Goal: Communication & Community: Answer question/provide support

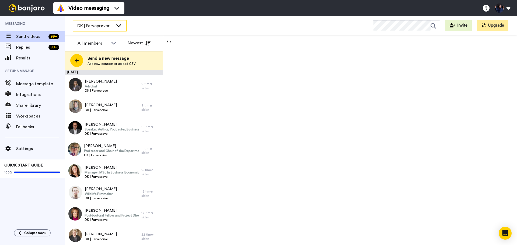
click at [117, 25] on icon at bounding box center [119, 25] width 6 height 5
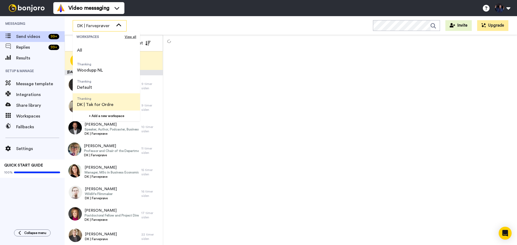
click at [117, 102] on li "Thanking DK | Tak for Ordre" at bounding box center [106, 101] width 67 height 17
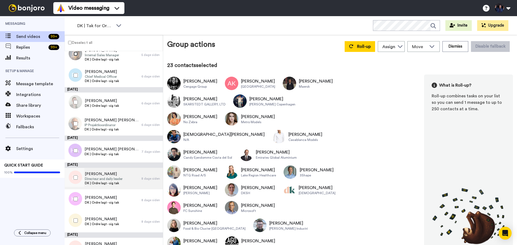
scroll to position [571, 0]
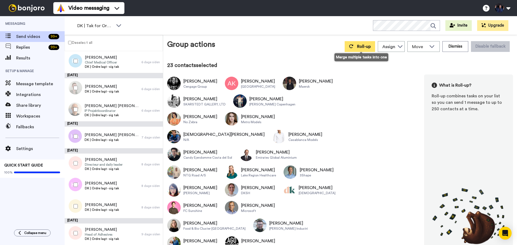
click at [372, 48] on button "Roll-up" at bounding box center [360, 46] width 30 height 11
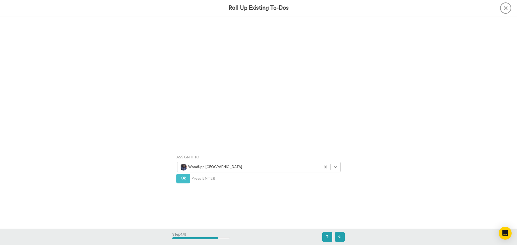
scroll to position [850, 0]
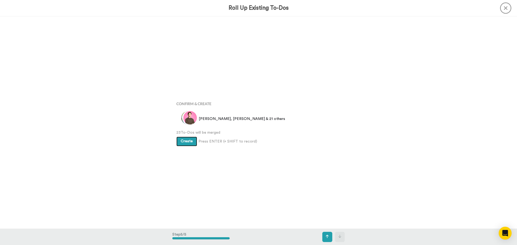
click at [189, 142] on span "Create" at bounding box center [187, 142] width 12 height 4
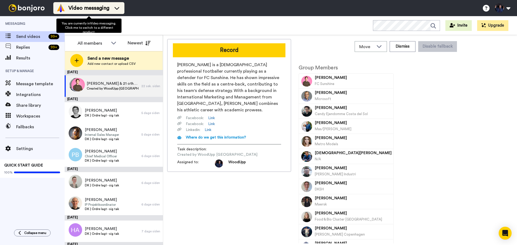
click at [110, 7] on div "Video messaging" at bounding box center [89, 8] width 65 height 9
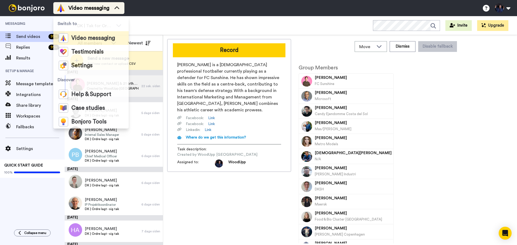
drag, startPoint x: 112, startPoint y: 6, endPoint x: 123, endPoint y: 10, distance: 11.3
click at [114, 7] on div "Video messaging" at bounding box center [89, 8] width 65 height 9
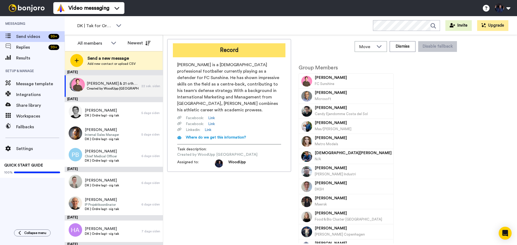
click at [257, 50] on button "Record" at bounding box center [229, 50] width 113 height 14
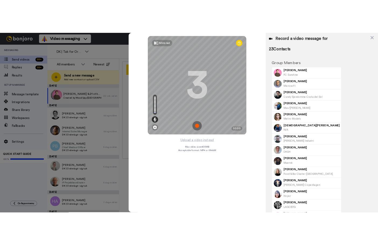
scroll to position [190, 0]
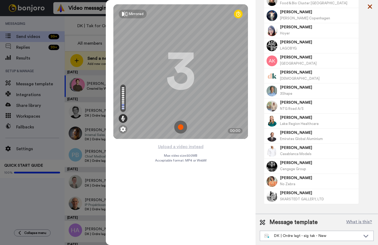
click at [371, 6] on icon at bounding box center [370, 7] width 4 height 4
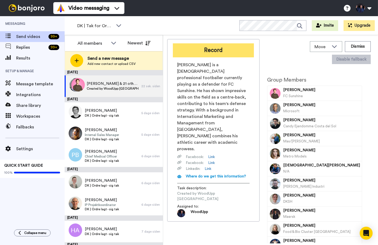
click at [222, 51] on button "Record" at bounding box center [213, 50] width 81 height 14
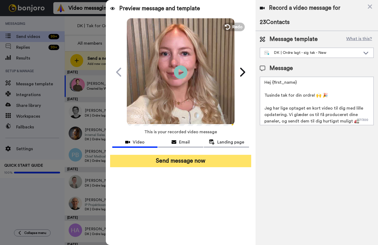
click at [198, 162] on button "Send message now" at bounding box center [180, 161] width 141 height 12
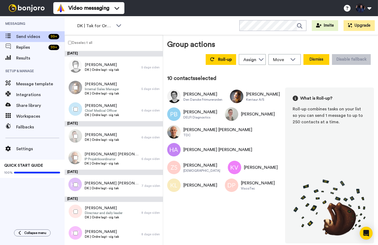
click at [319, 62] on button "Dismiss" at bounding box center [317, 59] width 26 height 11
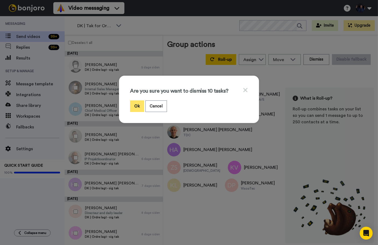
click at [134, 105] on button "Ok" at bounding box center [137, 106] width 14 height 12
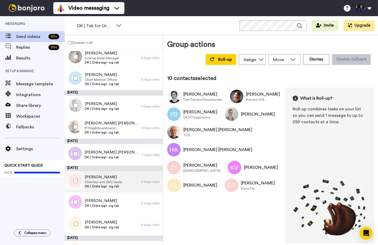
scroll to position [48, 0]
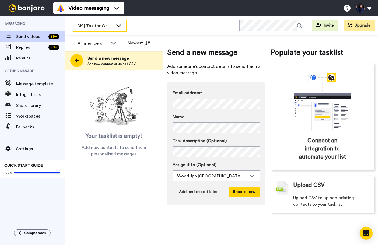
click at [97, 20] on div "DK | Tak for Ordre" at bounding box center [99, 25] width 53 height 11
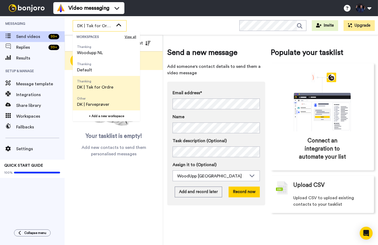
scroll to position [27, 0]
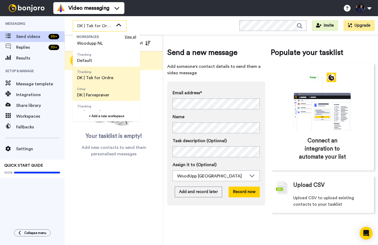
click at [112, 97] on span "Other DK | Farveprøver" at bounding box center [93, 92] width 41 height 17
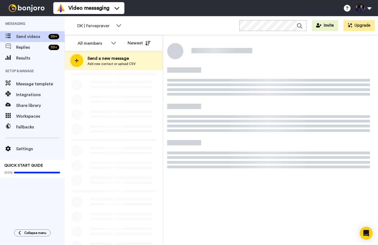
scroll to position [0, 0]
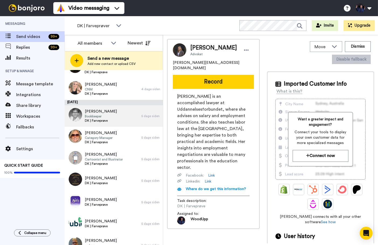
scroll to position [924, 0]
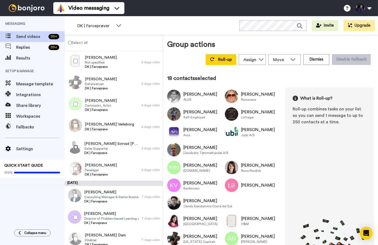
scroll to position [1247, 0]
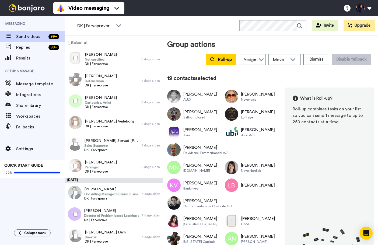
click at [75, 195] on div at bounding box center [74, 192] width 19 height 19
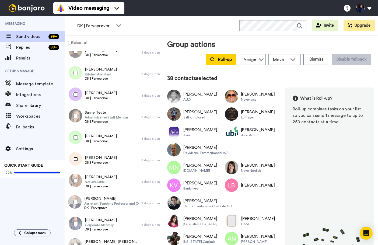
scroll to position [1678, 0]
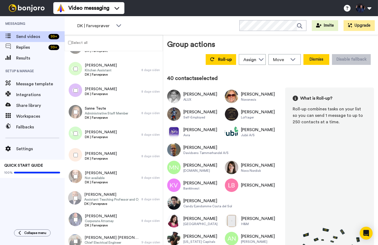
click at [307, 60] on button "Dismiss" at bounding box center [317, 59] width 26 height 11
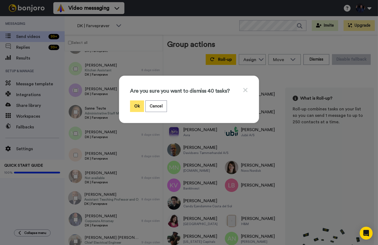
click at [135, 104] on button "Ok" at bounding box center [137, 106] width 14 height 12
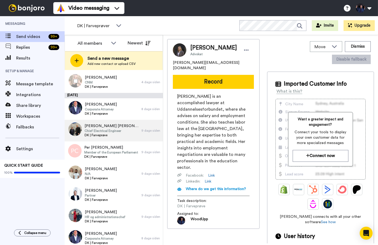
scroll to position [1861, 0]
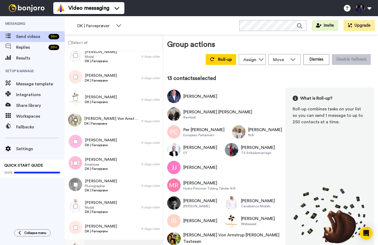
scroll to position [2257, 0]
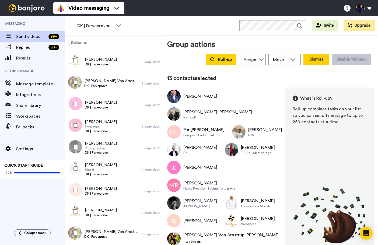
click at [322, 63] on button "Dismiss" at bounding box center [317, 59] width 26 height 11
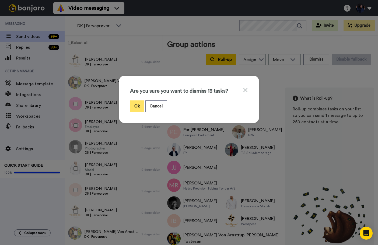
click at [136, 105] on button "Ok" at bounding box center [137, 106] width 14 height 12
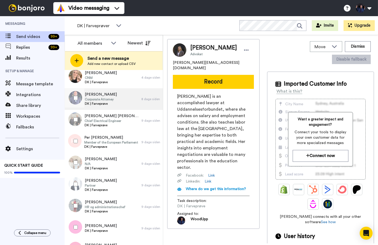
scroll to position [3003, 0]
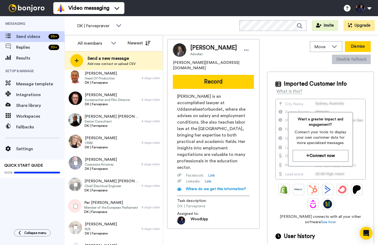
click at [359, 46] on button "Dismiss" at bounding box center [358, 46] width 26 height 11
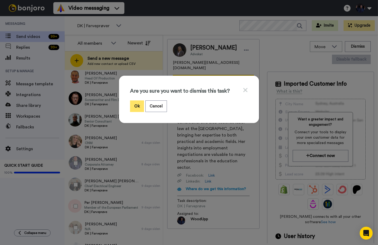
click at [137, 105] on button "Ok" at bounding box center [137, 106] width 14 height 12
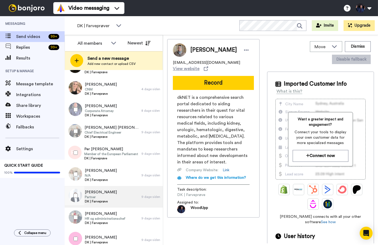
scroll to position [4414, 0]
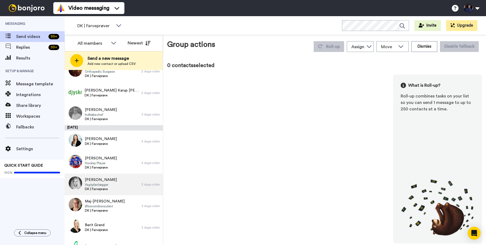
scroll to position [434, 0]
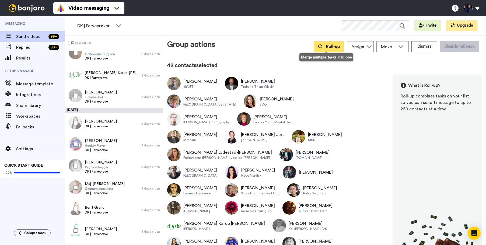
click at [330, 46] on span "Roll-up" at bounding box center [333, 46] width 14 height 4
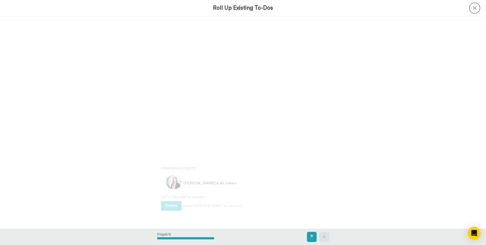
scroll to position [849, 0]
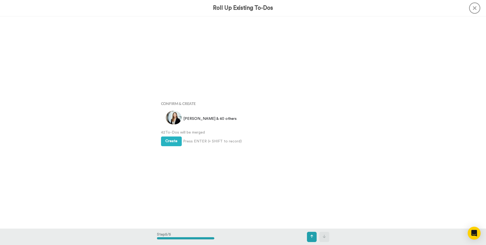
click at [463, 10] on icon at bounding box center [474, 7] width 11 height 11
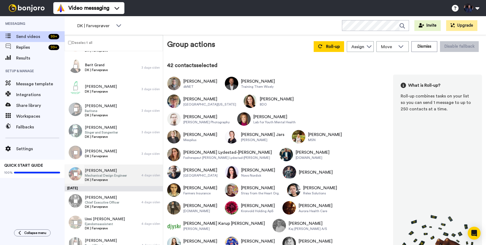
scroll to position [576, 0]
click at [76, 128] on div at bounding box center [74, 130] width 19 height 19
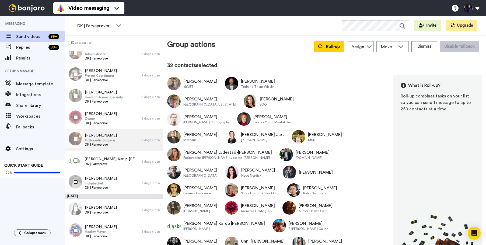
scroll to position [334, 0]
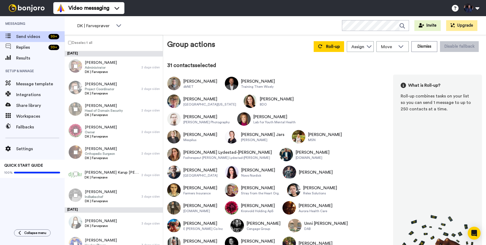
click at [75, 150] on div at bounding box center [74, 152] width 19 height 19
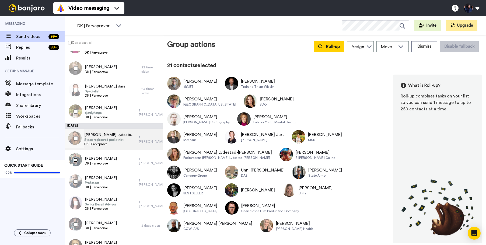
scroll to position [118, 0]
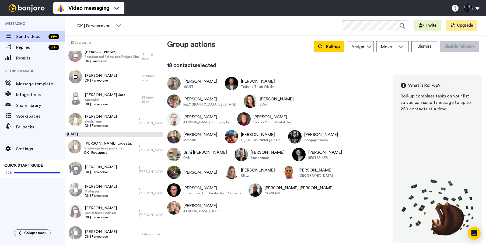
click at [76, 75] on div at bounding box center [74, 77] width 19 height 19
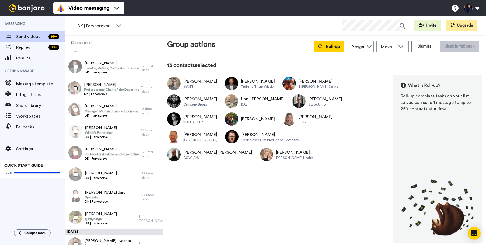
scroll to position [0, 0]
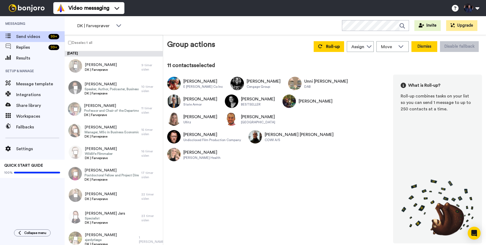
click at [423, 50] on button "Dismiss" at bounding box center [425, 46] width 26 height 11
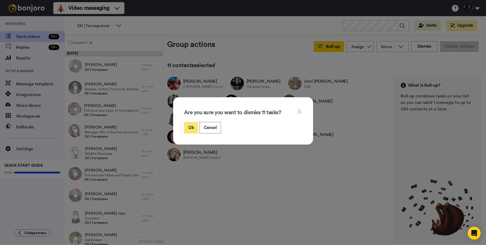
click at [190, 127] on button "Ok" at bounding box center [191, 128] width 14 height 12
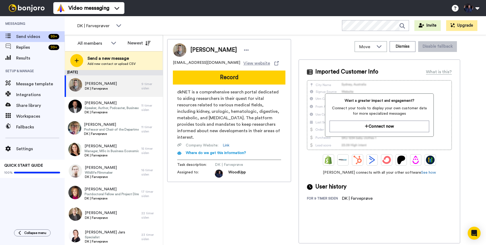
drag, startPoint x: 161, startPoint y: 156, endPoint x: 212, endPoint y: 208, distance: 72.7
click at [228, 220] on div "Vibeke Winkler hwogvh@post1.dknet.dk View website Record dkNET is a comprehensi…" at bounding box center [229, 141] width 124 height 204
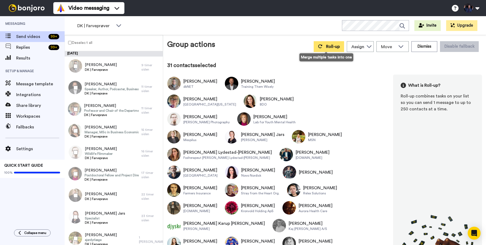
click at [333, 46] on span "Roll-up" at bounding box center [333, 46] width 14 height 4
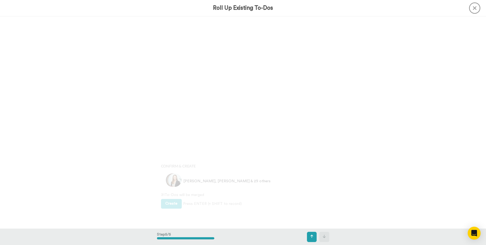
scroll to position [849, 0]
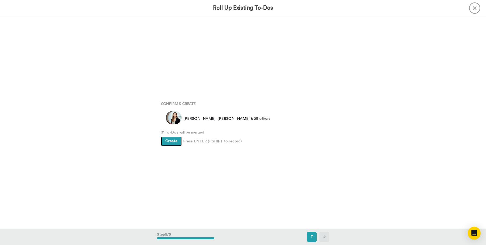
click at [165, 142] on span "Create" at bounding box center [171, 141] width 12 height 4
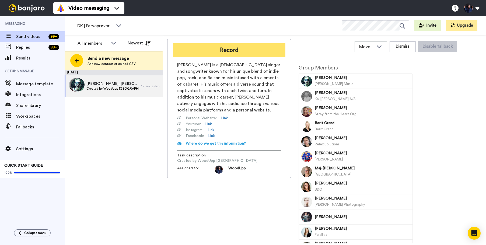
click at [254, 52] on button "Record" at bounding box center [229, 50] width 113 height 14
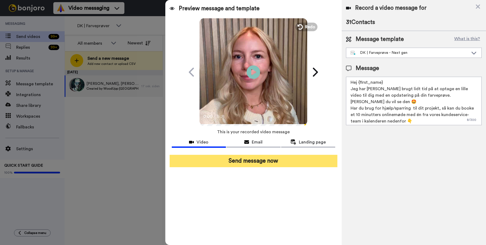
click at [280, 162] on button "Send message now" at bounding box center [254, 161] width 168 height 12
